Goal: Task Accomplishment & Management: Use online tool/utility

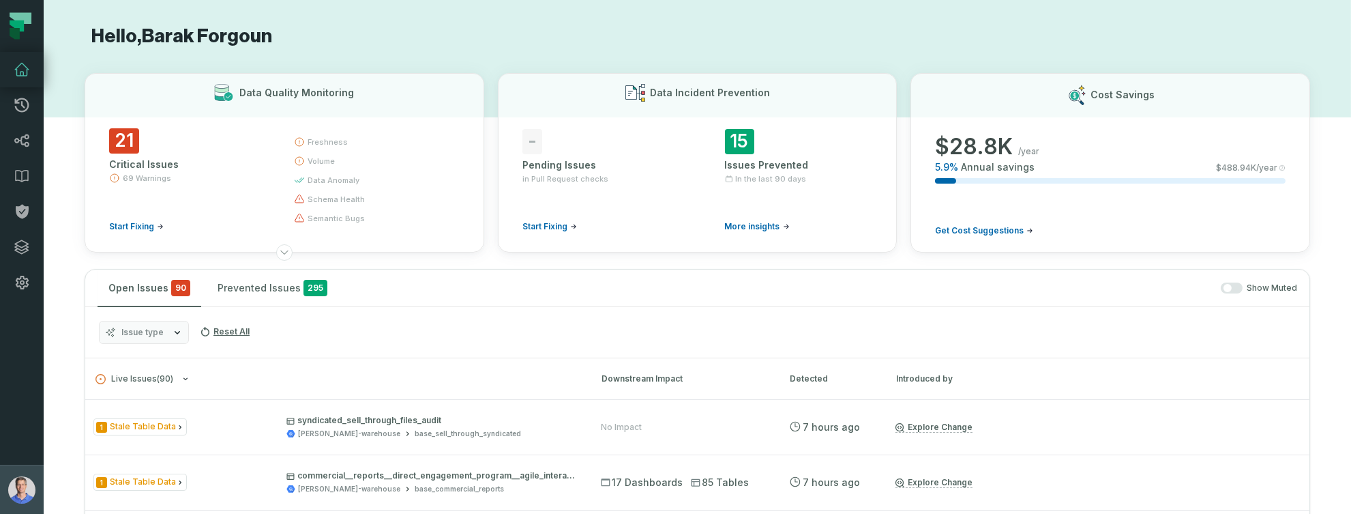
click at [38, 484] on button "[PERSON_NAME] ([PERSON_NAME]) [PERSON_NAME][EMAIL_ADDRESS][DOMAIN_NAME]" at bounding box center [22, 489] width 44 height 49
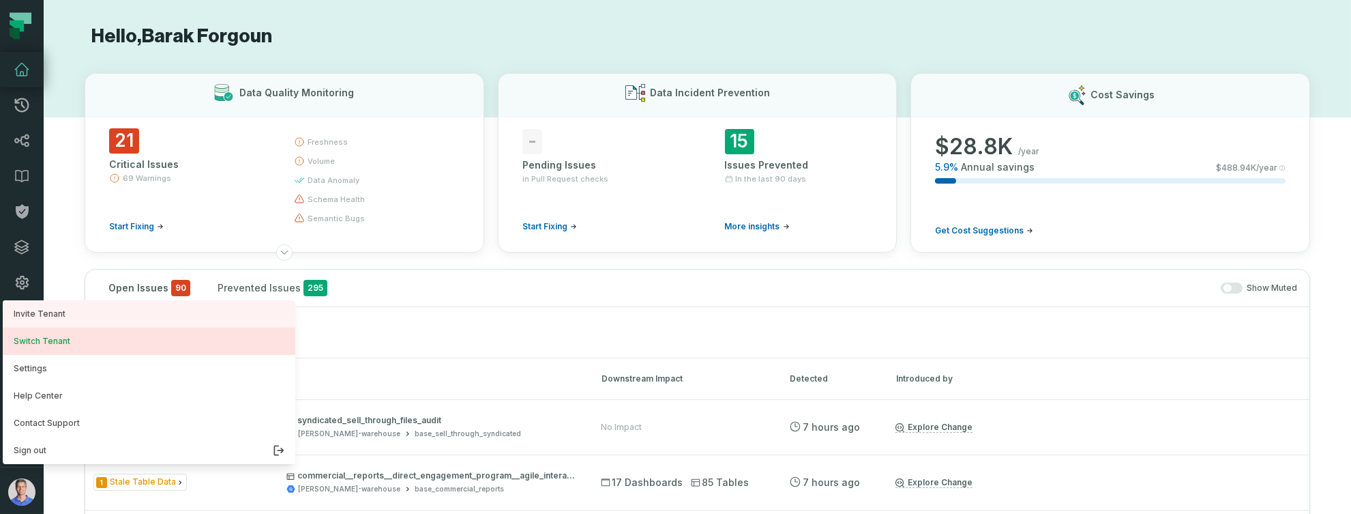
click at [69, 338] on button "Switch Tenant" at bounding box center [149, 340] width 293 height 27
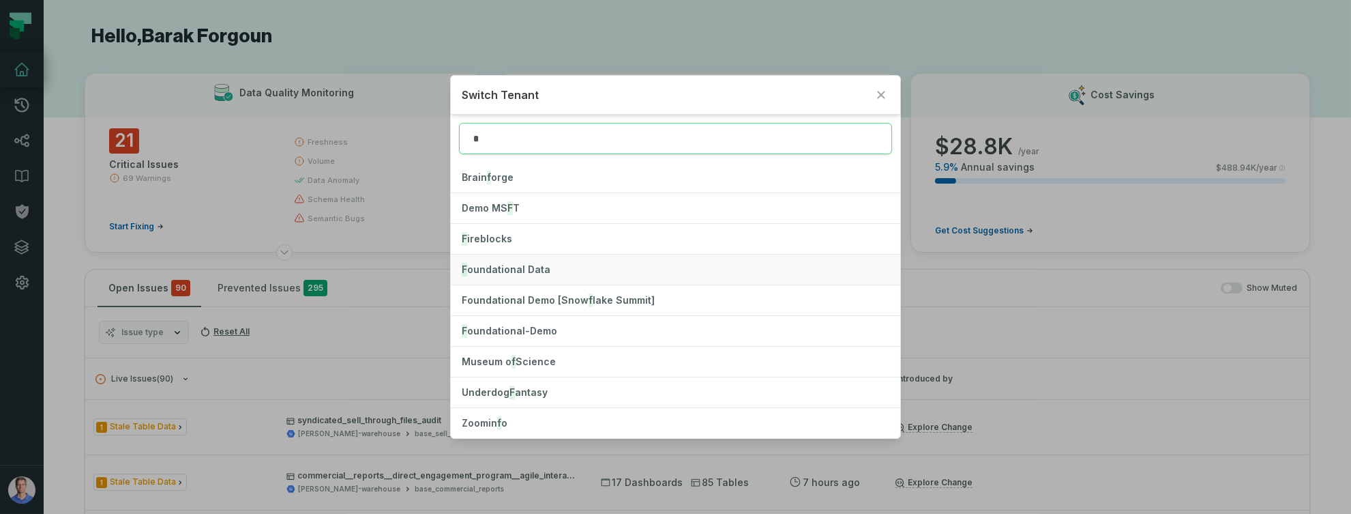
type input "*"
click at [499, 275] on button "F oundational Data" at bounding box center [675, 269] width 449 height 30
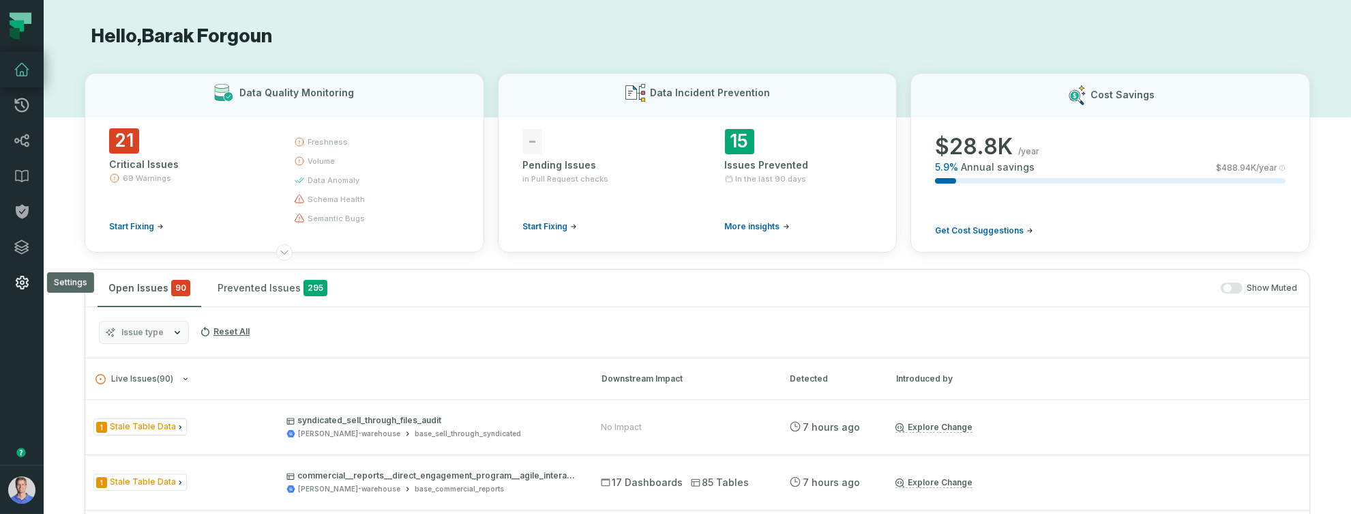
click at [19, 275] on icon at bounding box center [22, 282] width 16 height 16
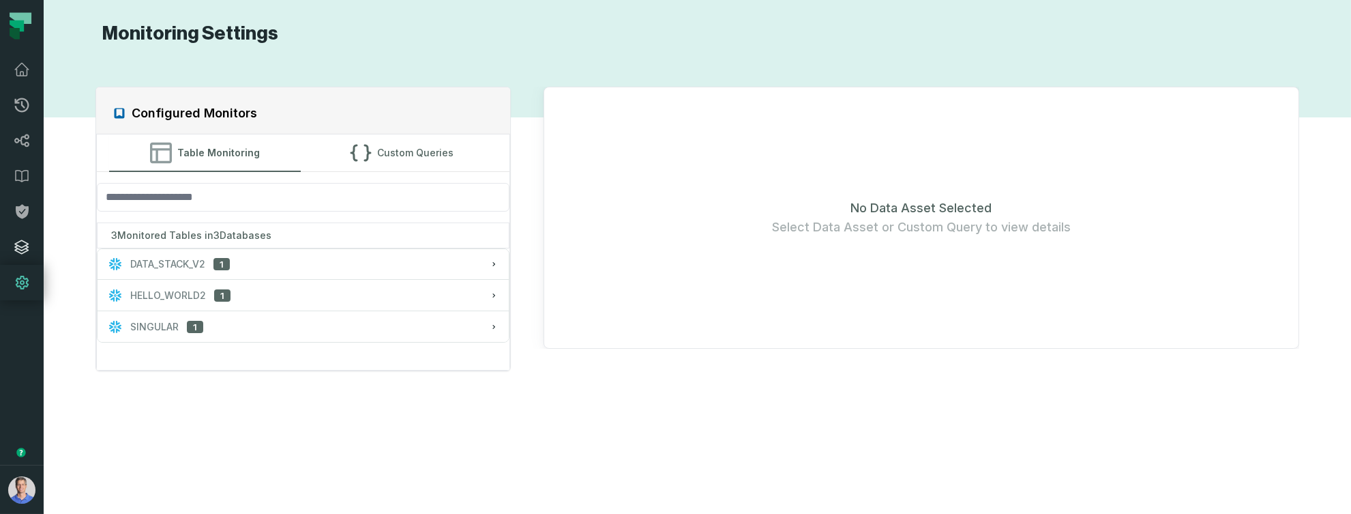
click at [28, 240] on icon at bounding box center [22, 247] width 16 height 16
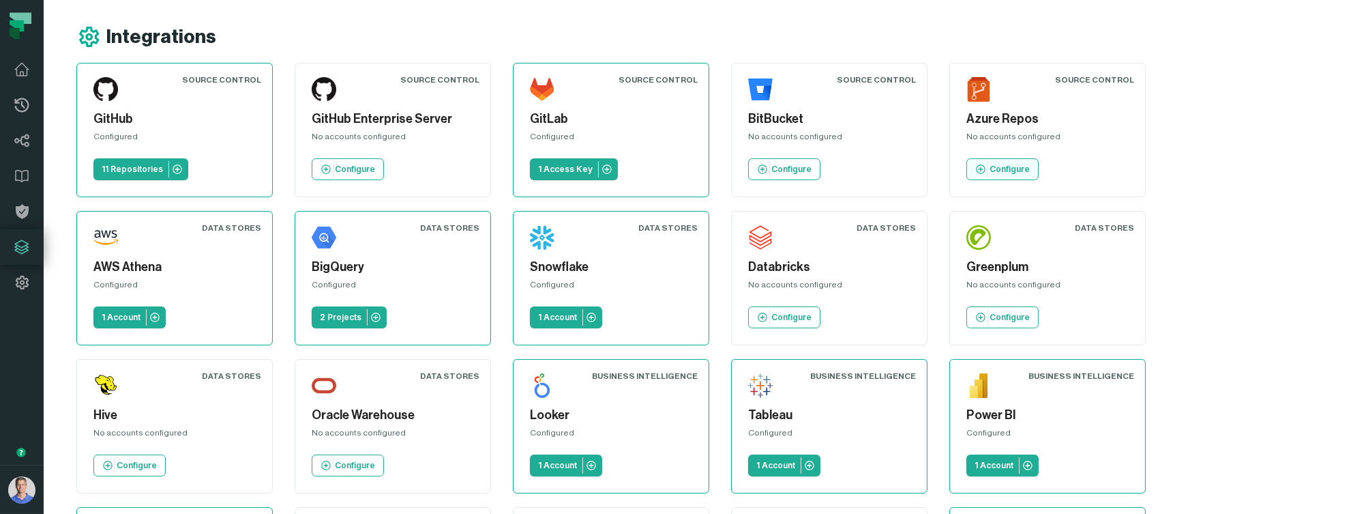
click at [995, 164] on p "Configure" at bounding box center [1010, 169] width 40 height 11
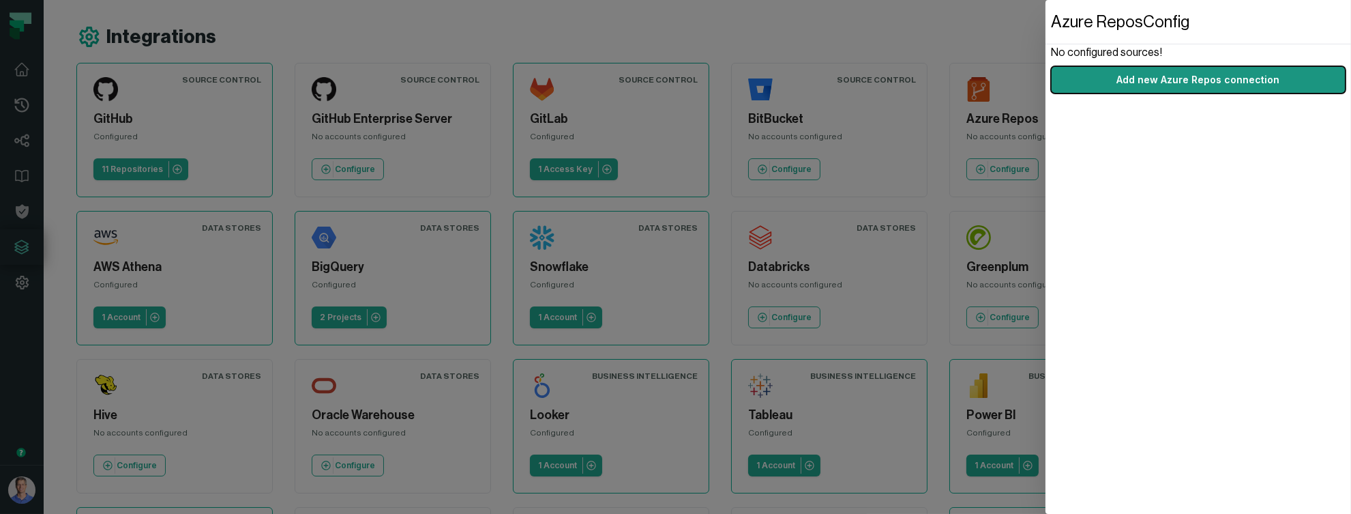
click at [1241, 89] on button "Add new Azure Repos connection" at bounding box center [1198, 79] width 295 height 27
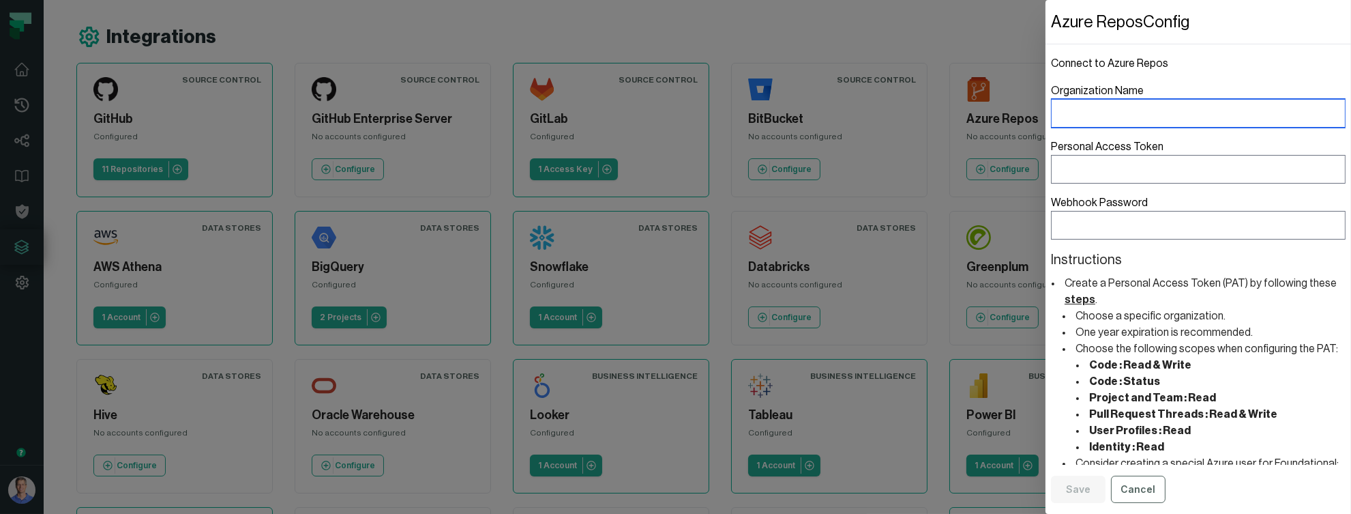
click at [1180, 124] on input "Organization Name" at bounding box center [1198, 113] width 295 height 29
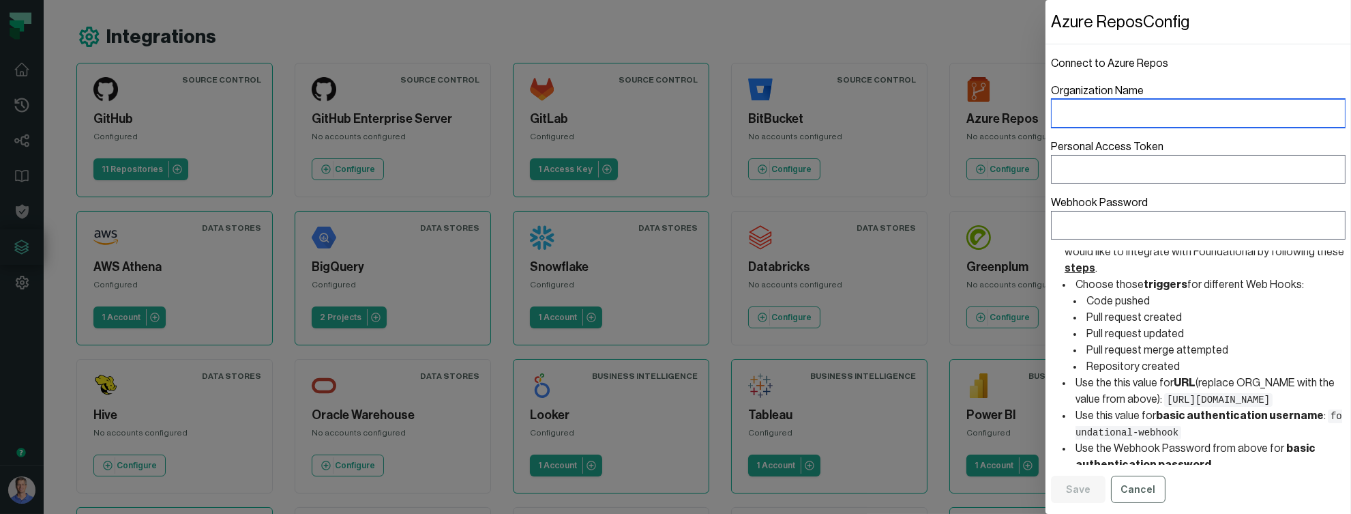
scroll to position [445, 0]
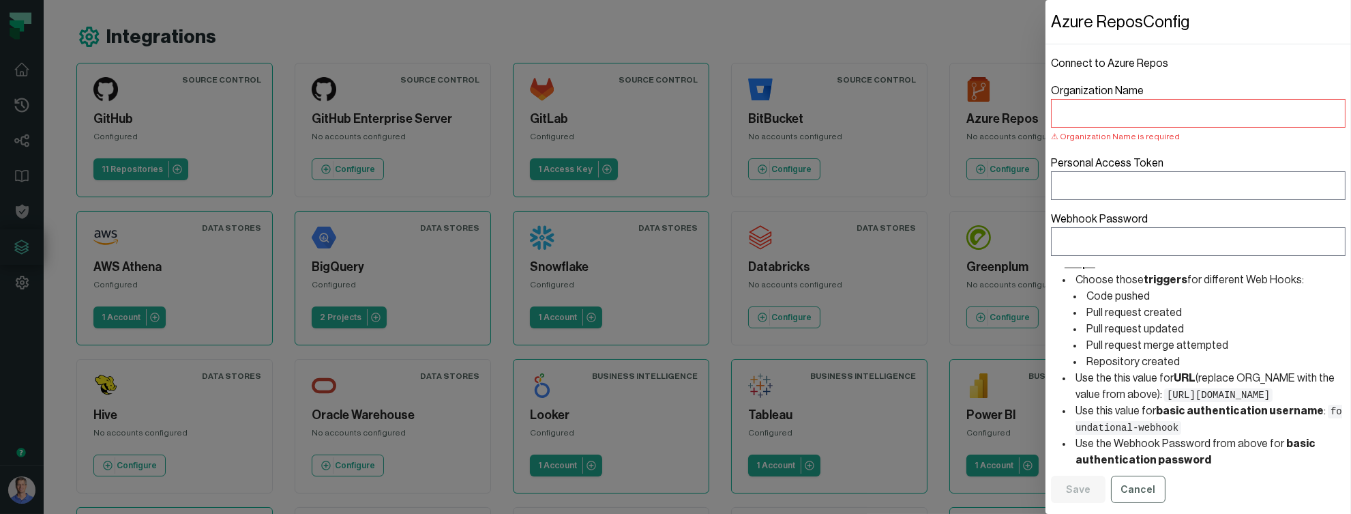
click at [1046, 501] on dialog "Azure Repos Config Connect to Azure Repos Organization Name Organization Name i…" at bounding box center [1199, 257] width 306 height 514
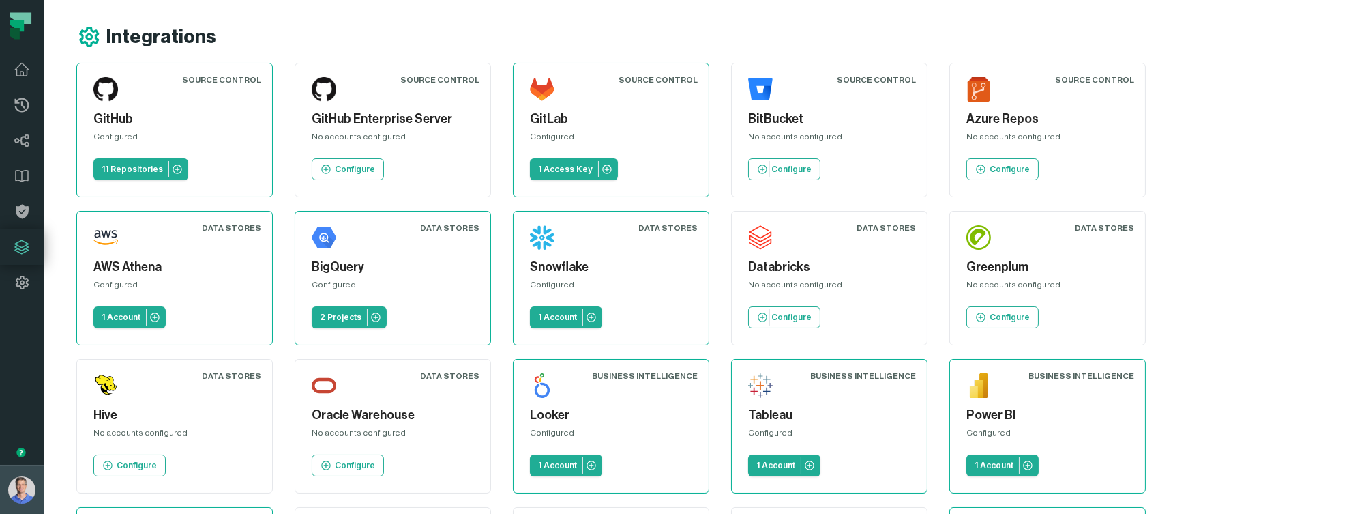
click at [23, 486] on img "button" at bounding box center [21, 489] width 27 height 27
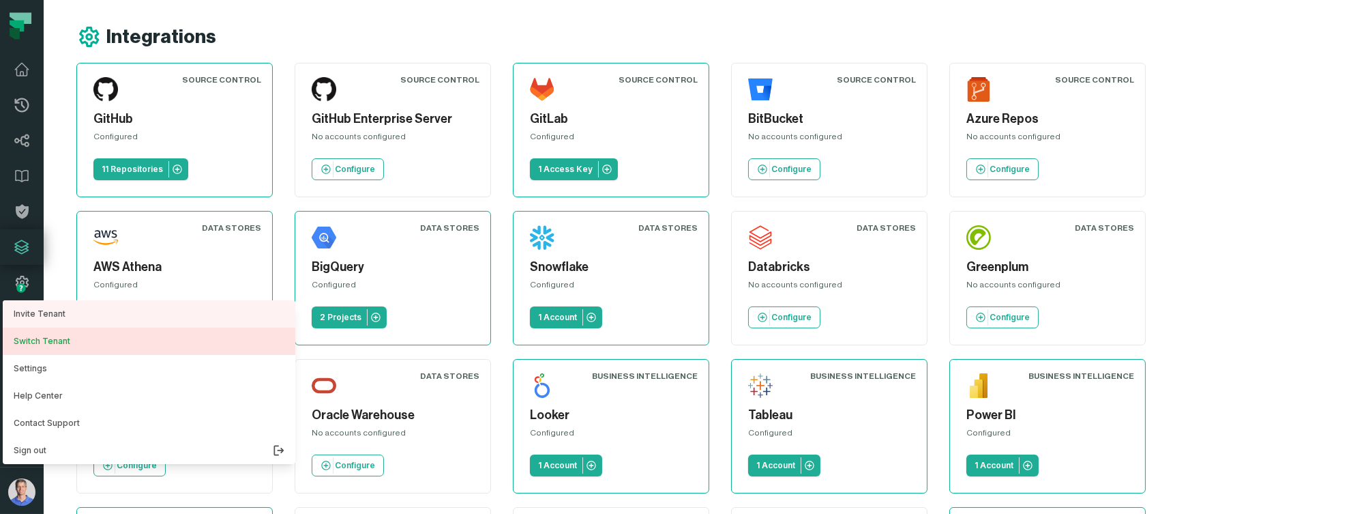
click at [69, 345] on button "Switch Tenant" at bounding box center [149, 340] width 293 height 27
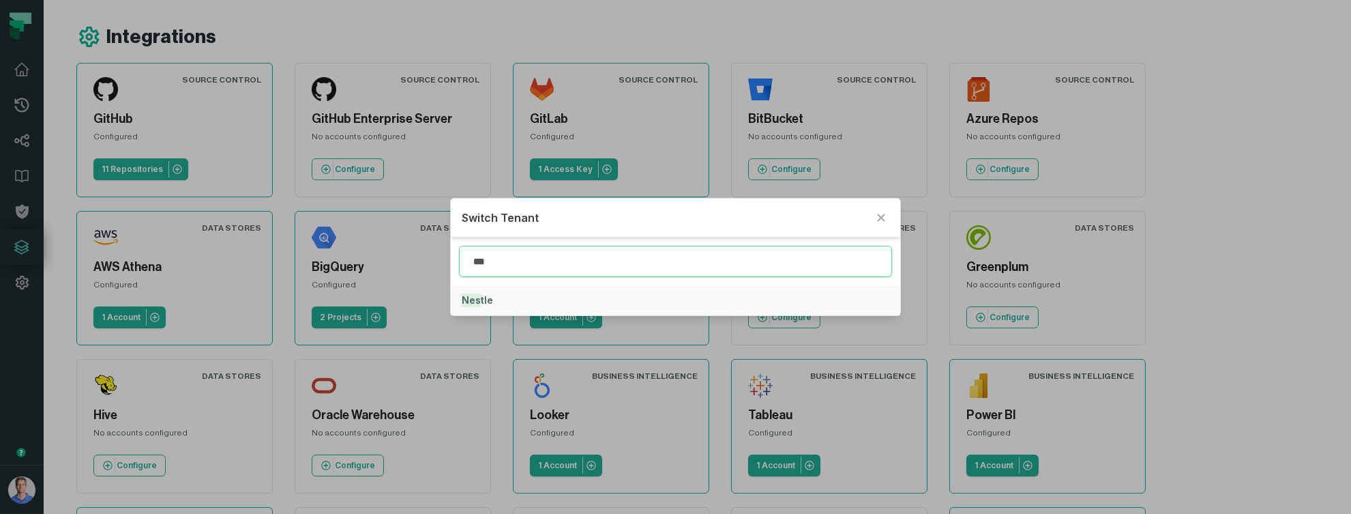
type input "***"
click at [495, 298] on button "Nes tle" at bounding box center [675, 300] width 449 height 30
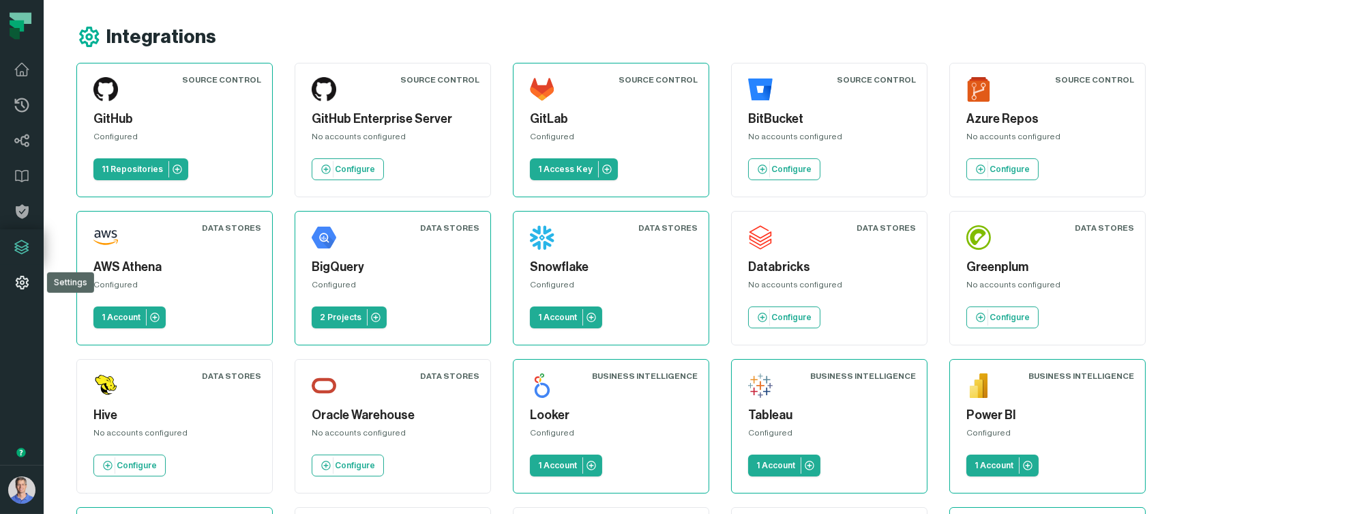
click at [10, 292] on link "Settings" at bounding box center [22, 282] width 44 height 35
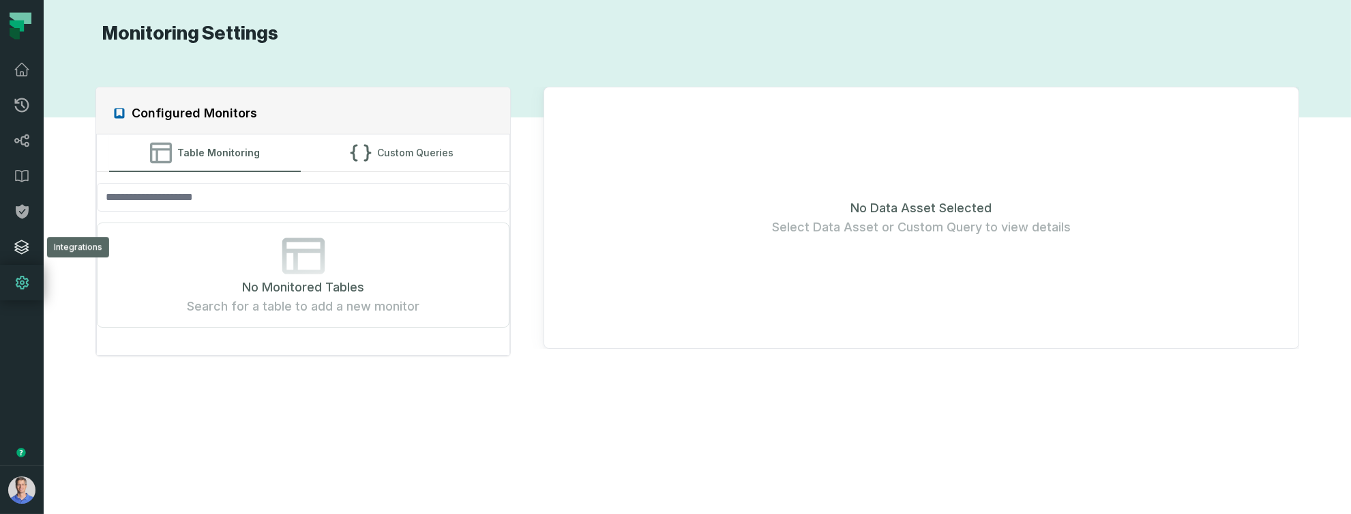
click at [21, 235] on link "Integrations" at bounding box center [22, 246] width 44 height 35
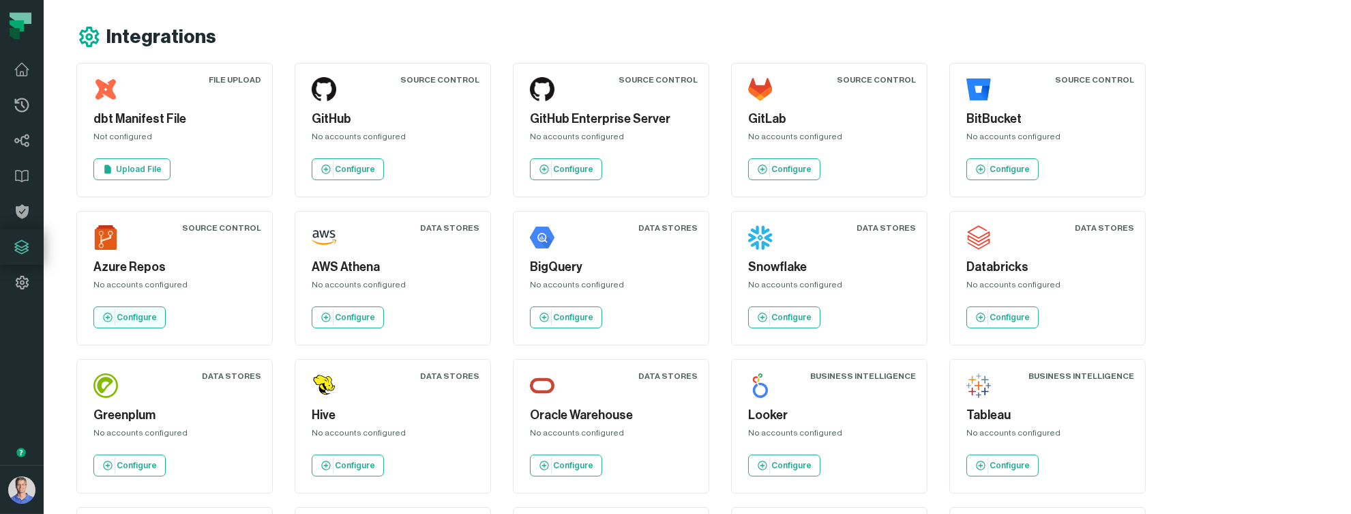
click at [119, 322] on link "Configure" at bounding box center [129, 317] width 72 height 22
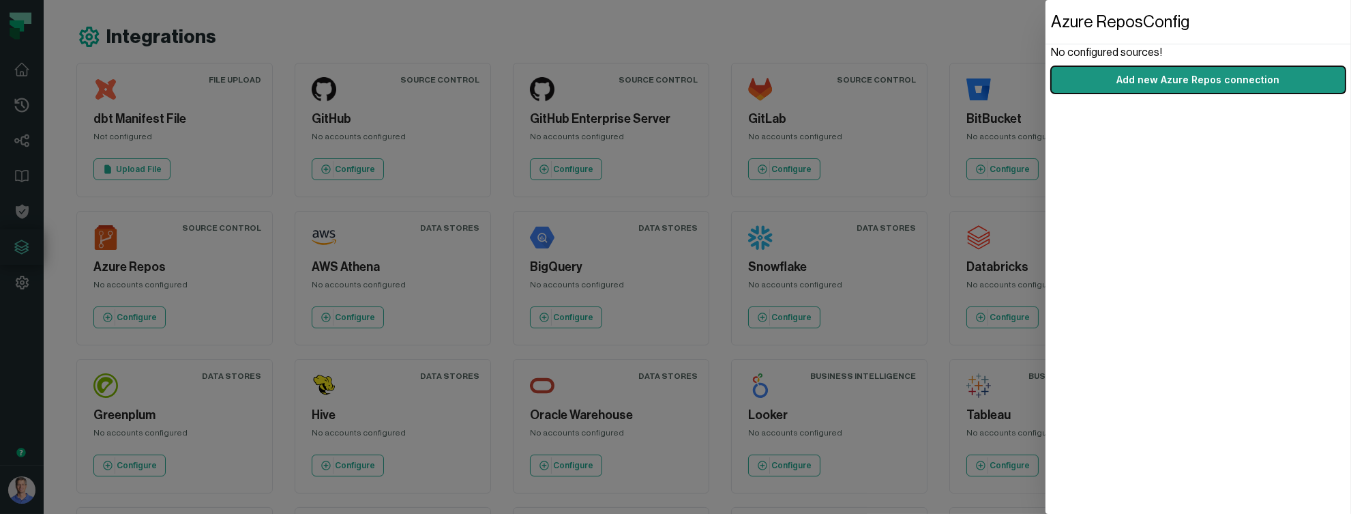
click at [1197, 83] on button "Add new Azure Repos connection" at bounding box center [1198, 79] width 295 height 27
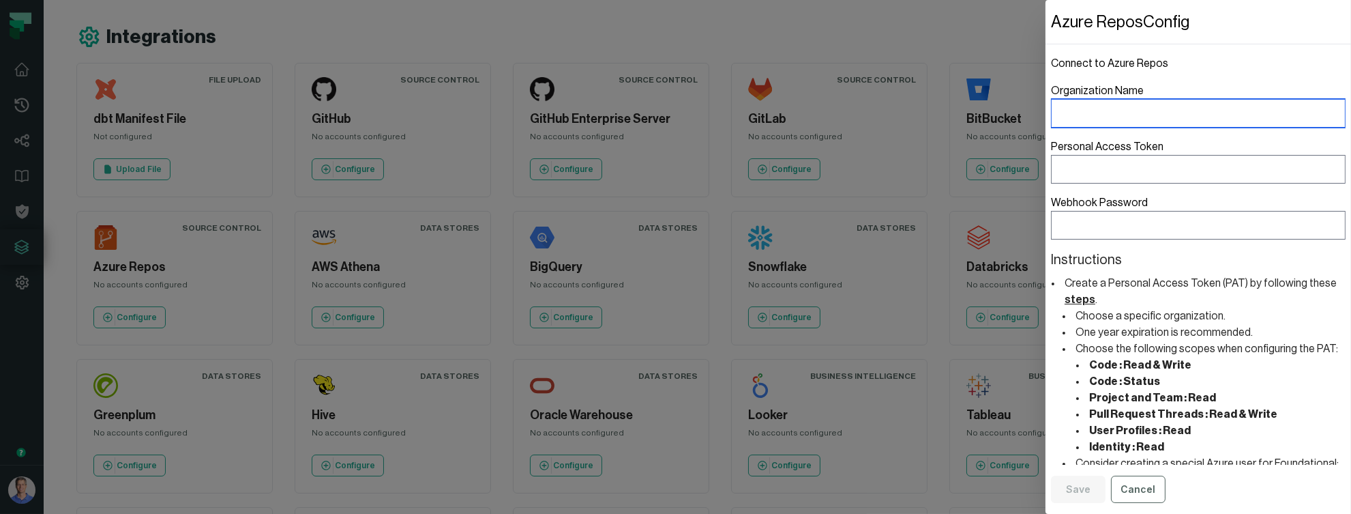
click at [1113, 115] on input "Organization Name" at bounding box center [1198, 113] width 295 height 29
type input "*"
type input "*********"
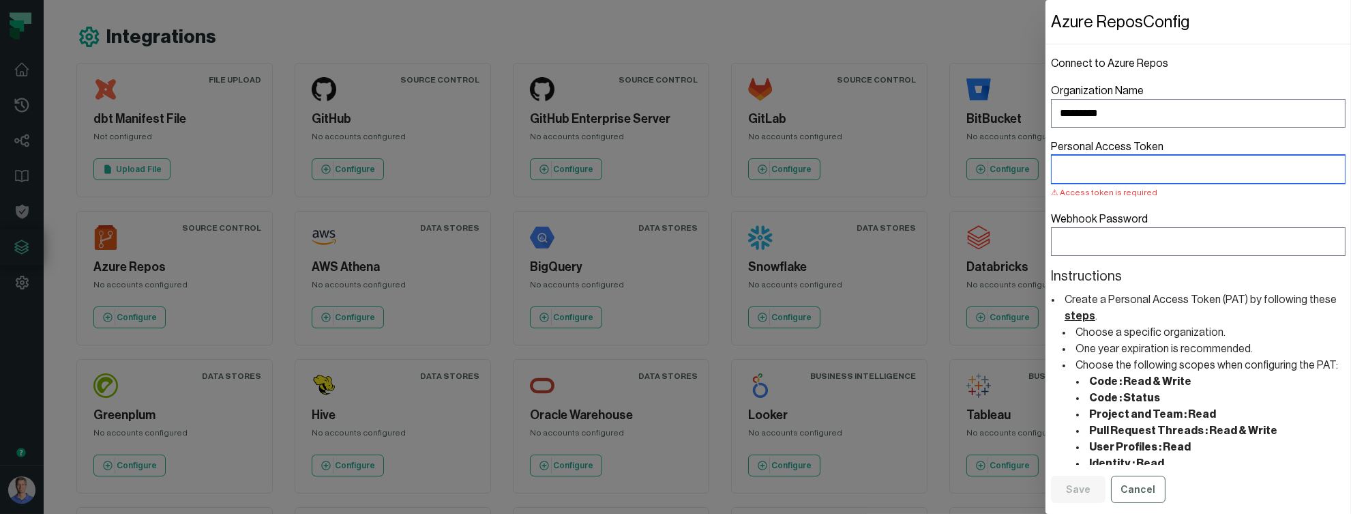
paste input "**********"
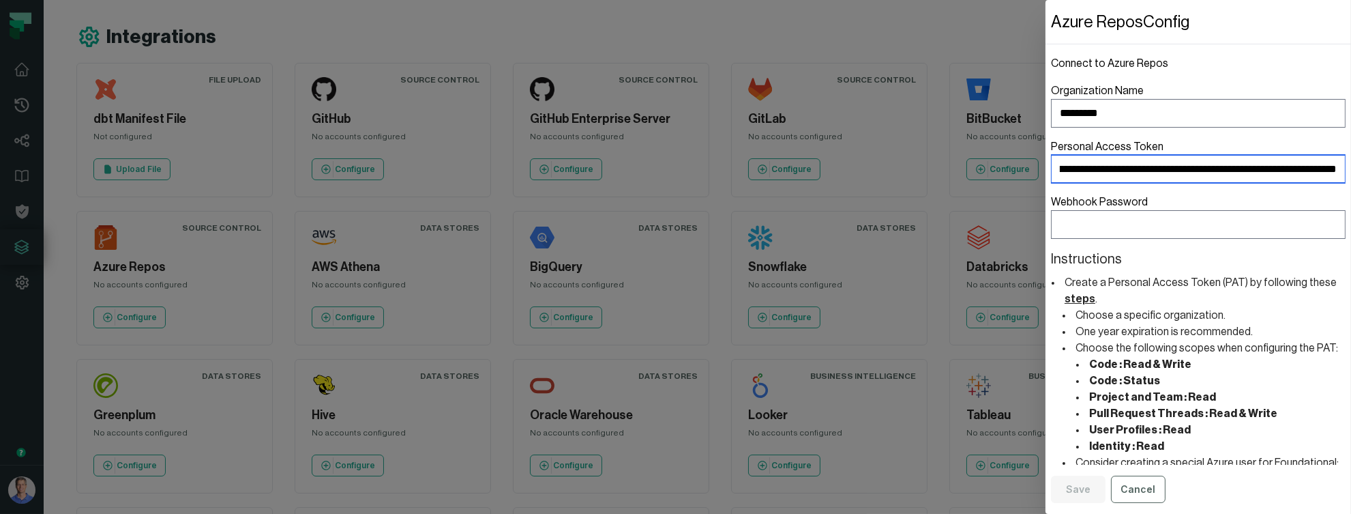
type input "**********"
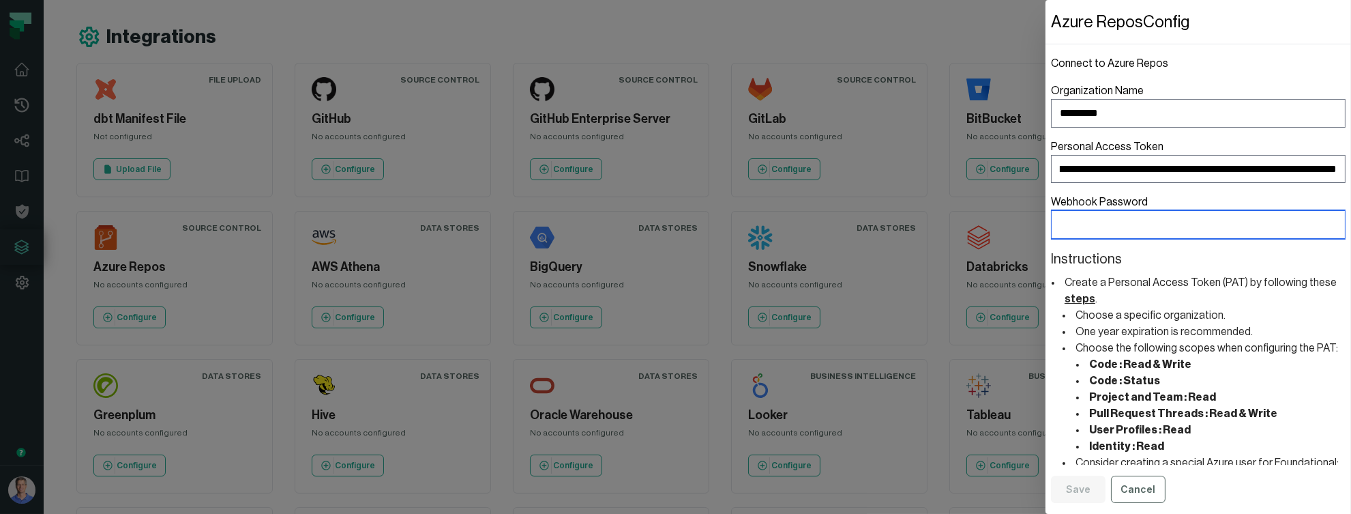
scroll to position [0, 0]
click at [1085, 221] on input "Webhook Password" at bounding box center [1198, 224] width 295 height 29
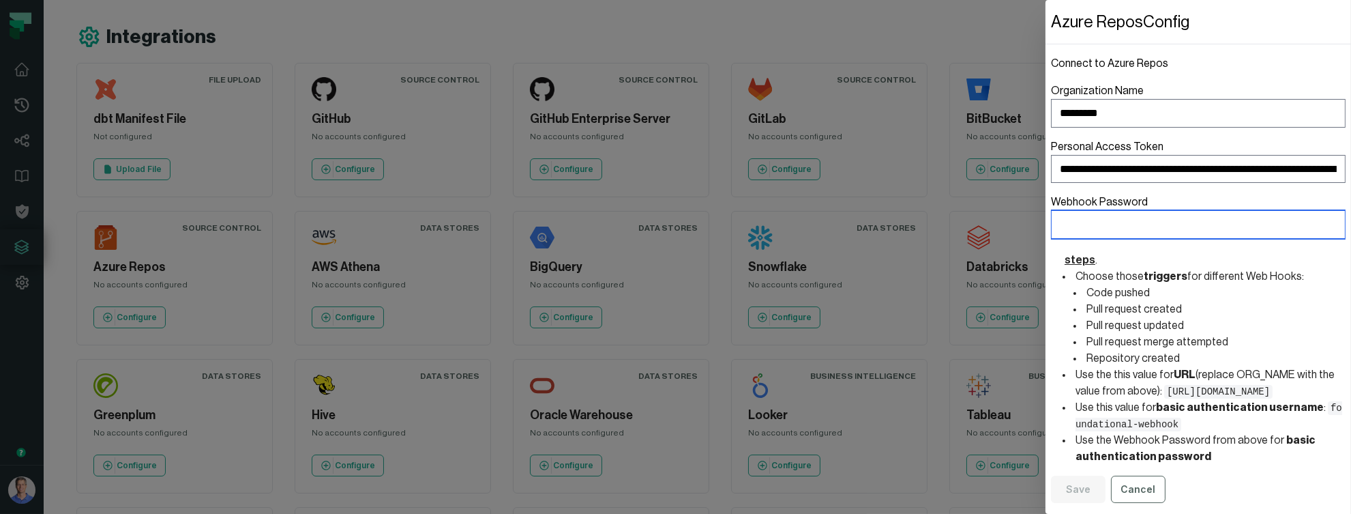
click at [1119, 223] on input "Webhook Password" at bounding box center [1198, 224] width 295 height 29
type input "***"
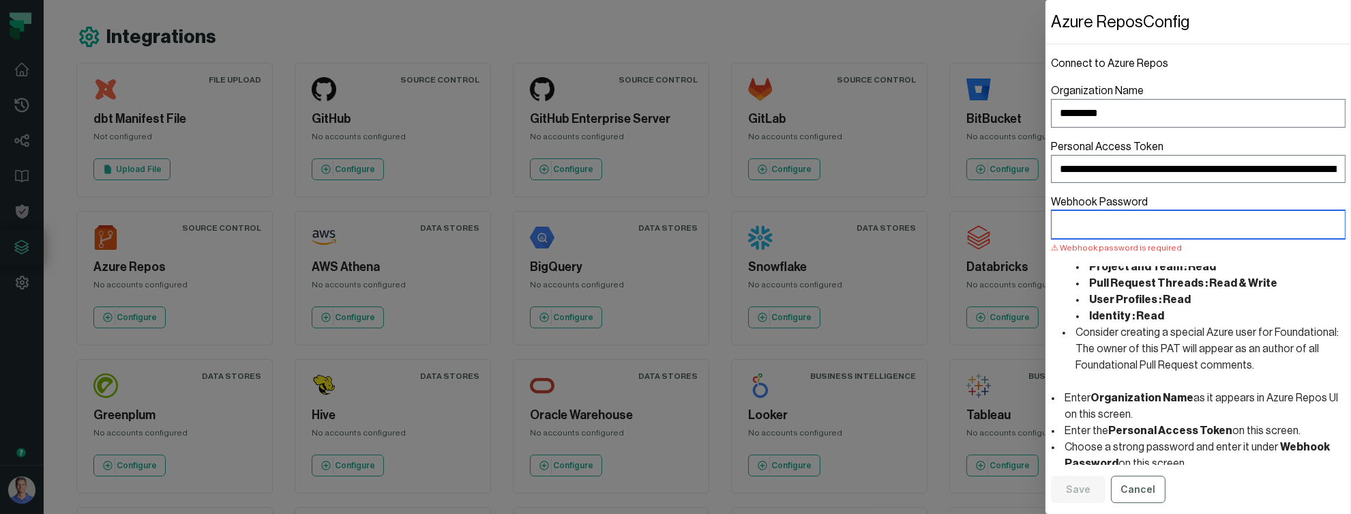
scroll to position [181, 0]
